Goal: Check status: Check status

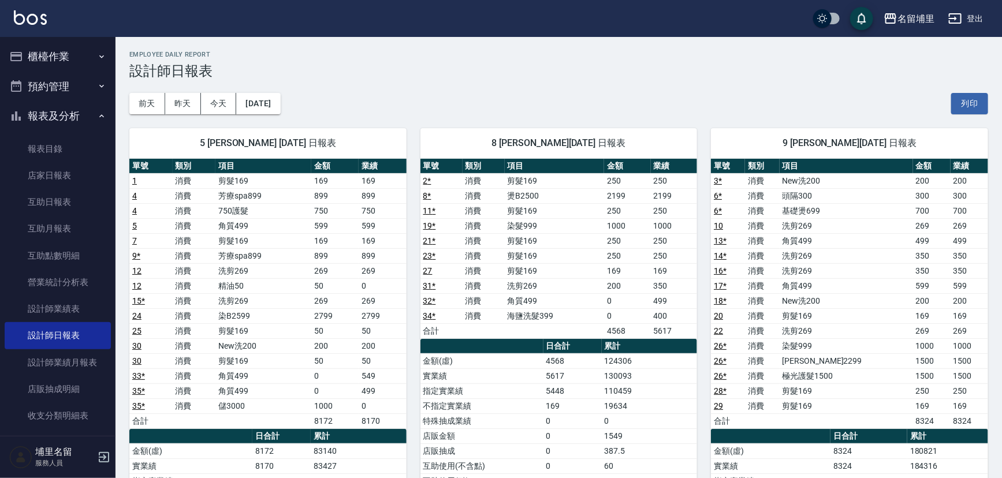
scroll to position [40, 0]
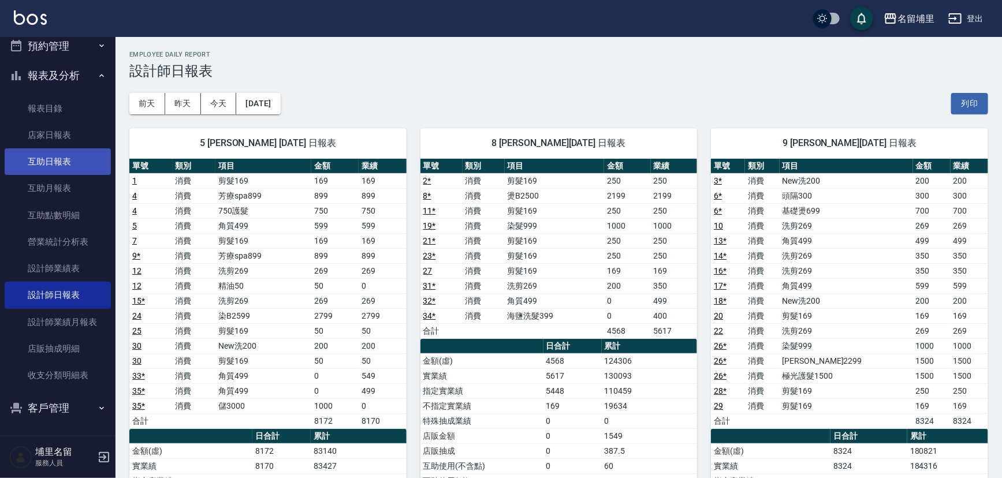
click at [70, 162] on link "互助日報表" at bounding box center [58, 161] width 106 height 27
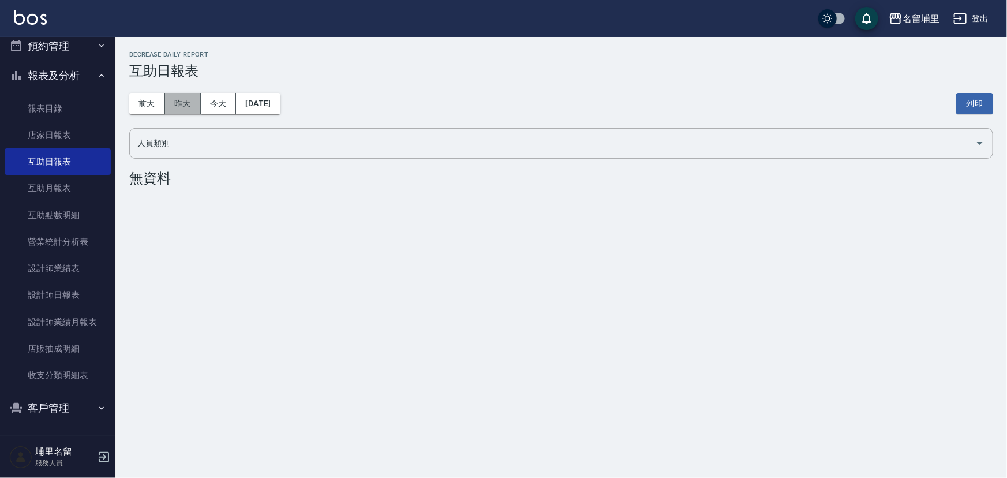
click at [186, 110] on button "昨天" at bounding box center [183, 103] width 36 height 21
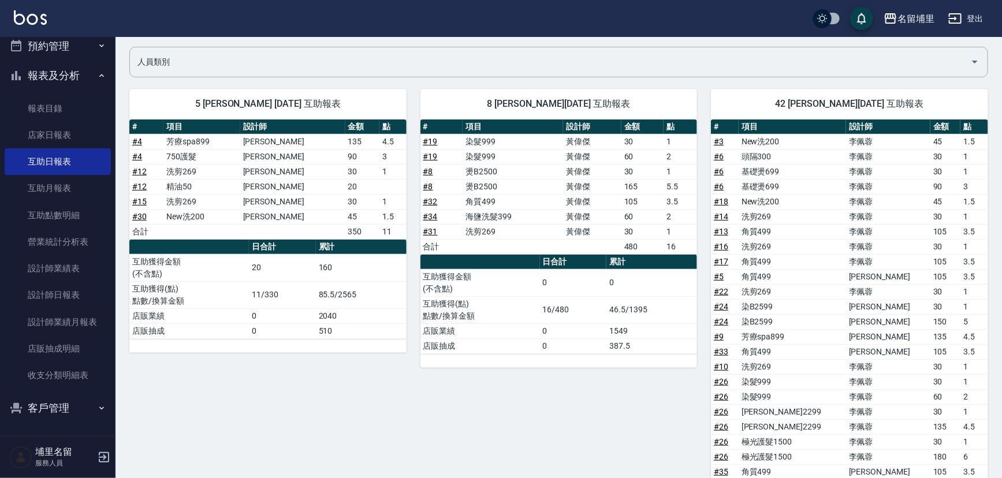
scroll to position [65, 0]
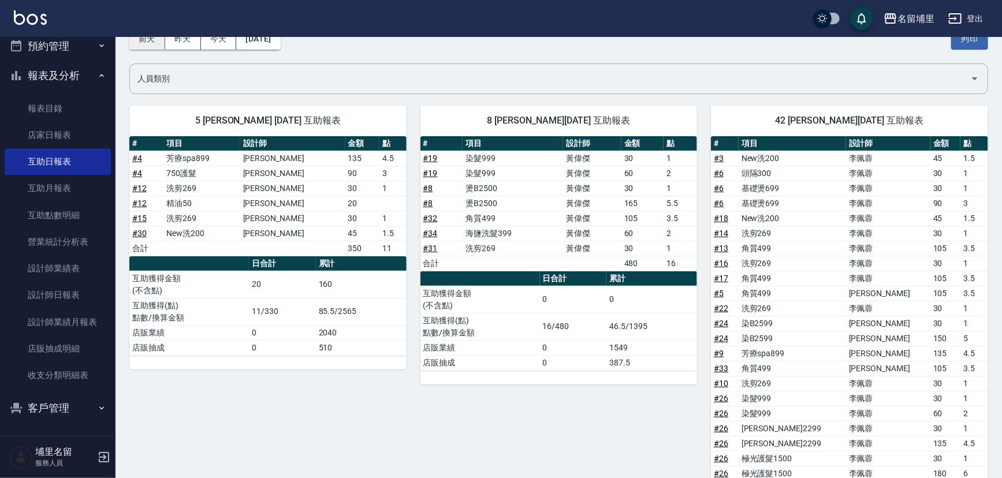
click at [141, 40] on button "前天" at bounding box center [147, 38] width 36 height 21
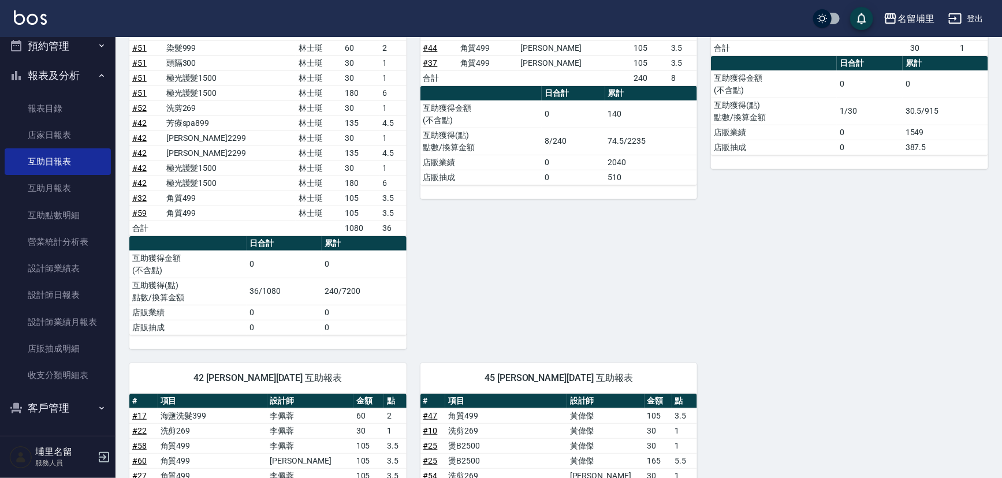
scroll to position [41, 0]
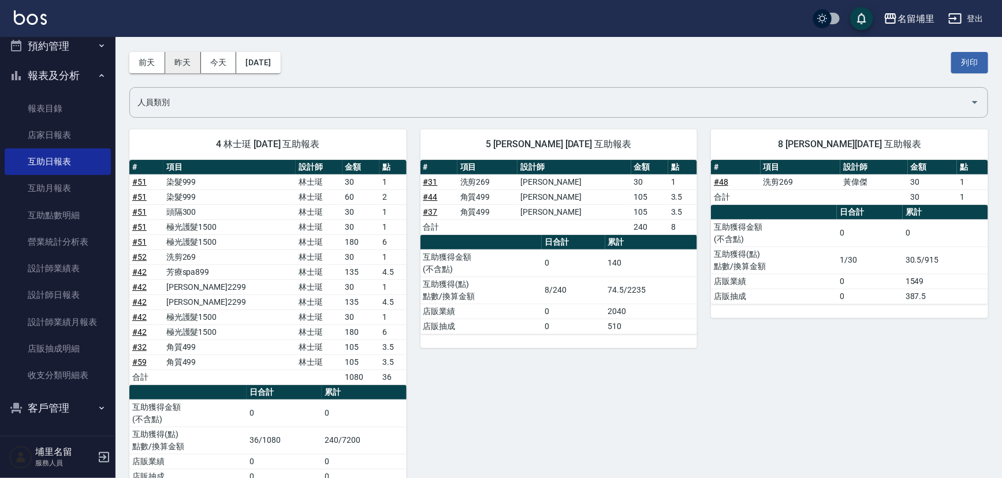
click at [166, 64] on button "昨天" at bounding box center [183, 62] width 36 height 21
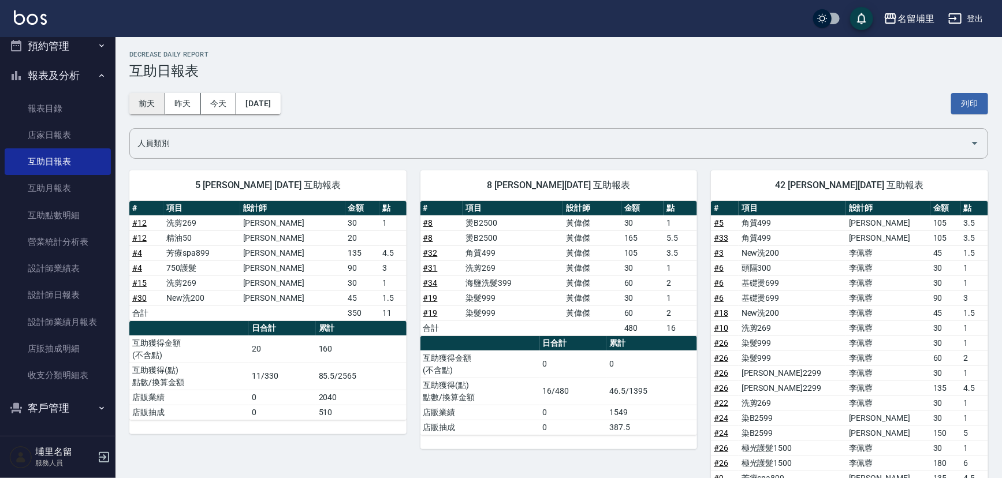
click at [148, 106] on button "前天" at bounding box center [147, 103] width 36 height 21
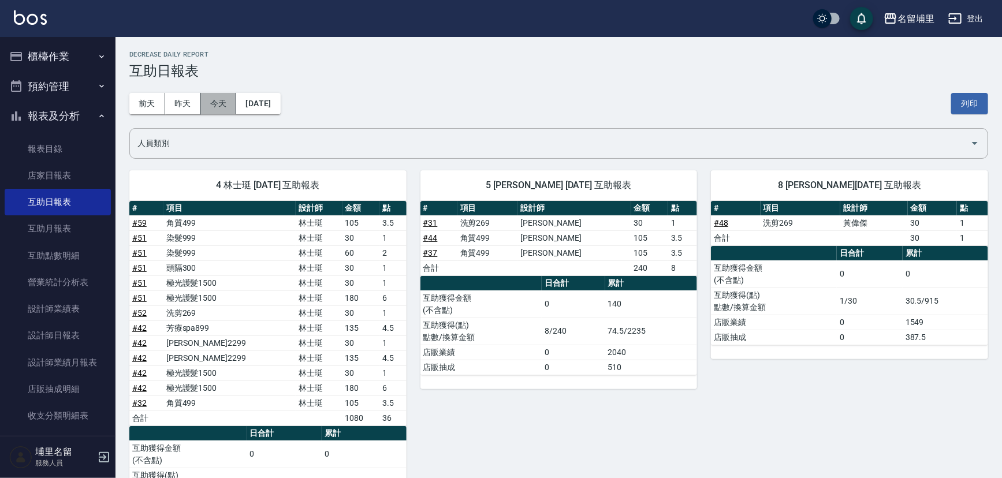
click at [214, 102] on button "今天" at bounding box center [219, 103] width 36 height 21
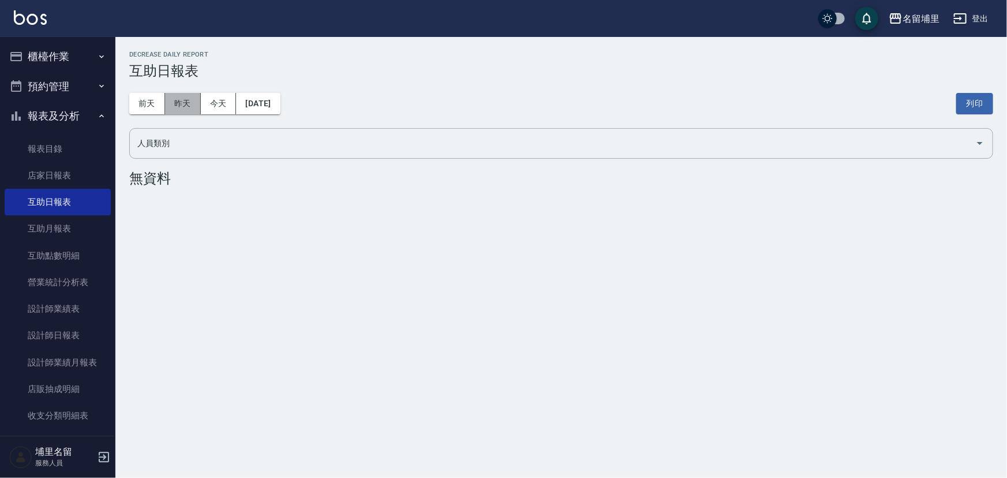
click at [182, 102] on button "昨天" at bounding box center [183, 103] width 36 height 21
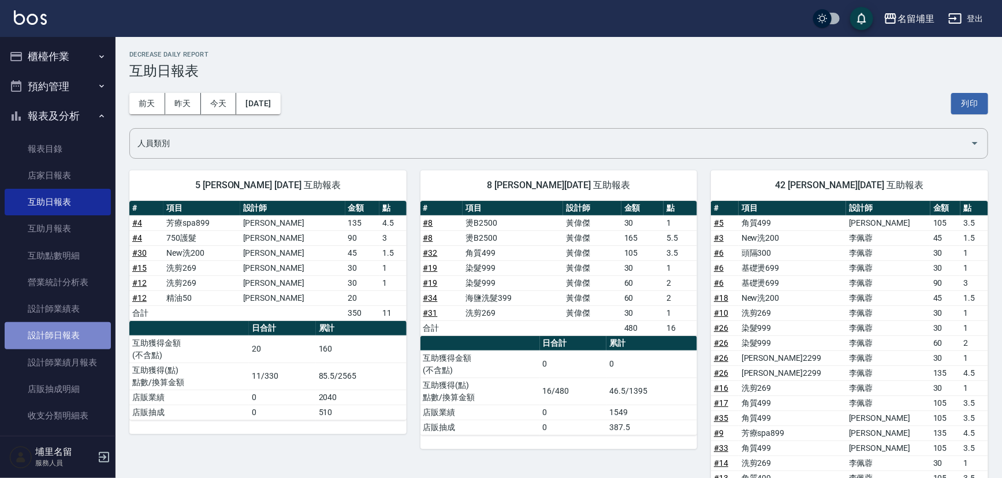
click at [77, 335] on link "設計師日報表" at bounding box center [58, 335] width 106 height 27
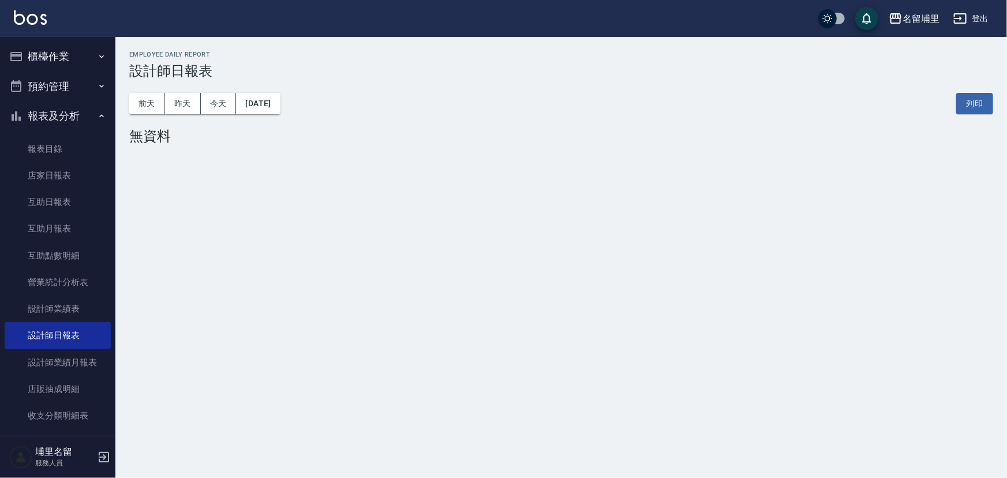
click at [168, 90] on div "[DATE] [DATE] [DATE] [DATE] 列印" at bounding box center [561, 103] width 864 height 49
click at [177, 99] on button "昨天" at bounding box center [183, 103] width 36 height 21
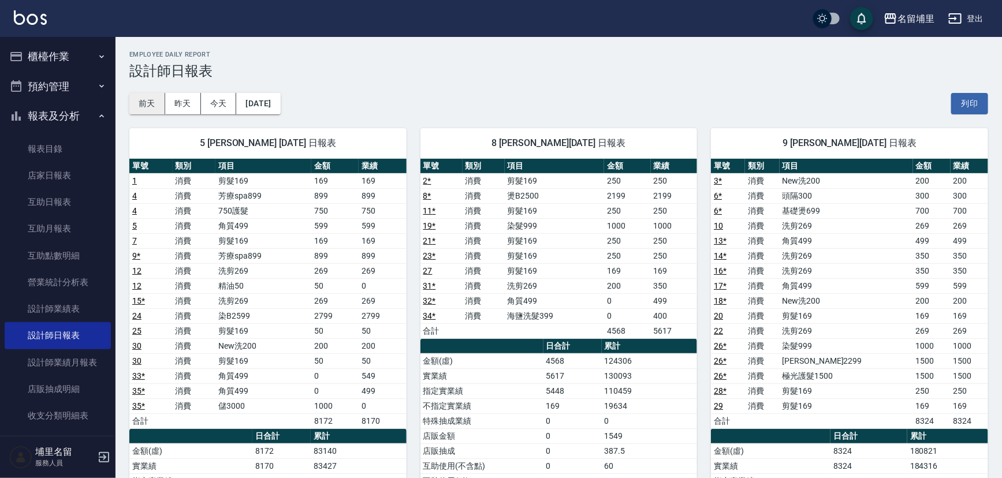
click at [157, 98] on button "前天" at bounding box center [147, 103] width 36 height 21
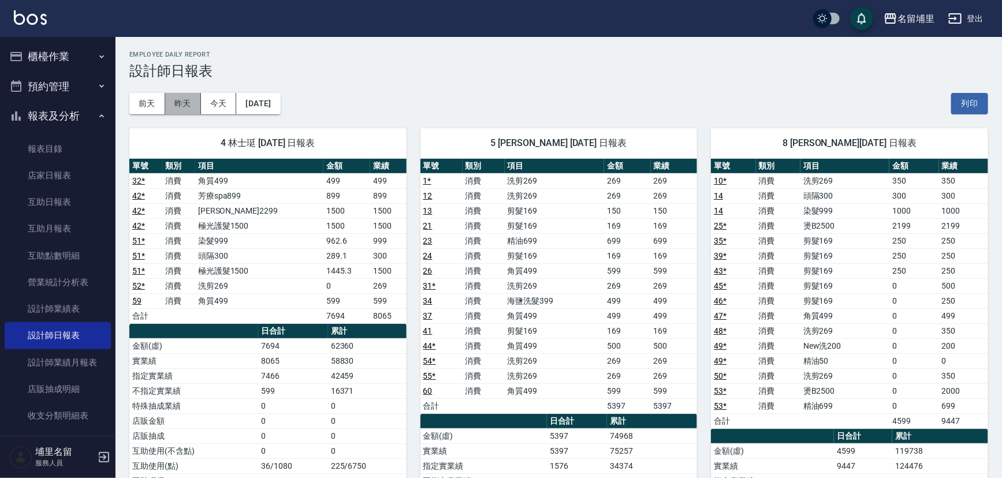
click at [182, 106] on button "昨天" at bounding box center [183, 103] width 36 height 21
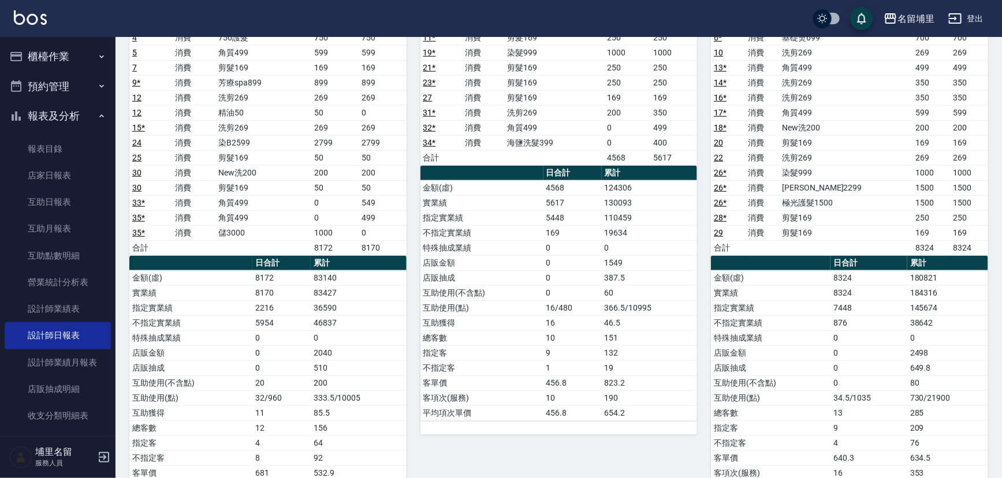
scroll to position [210, 0]
